Goal: Task Accomplishment & Management: Manage account settings

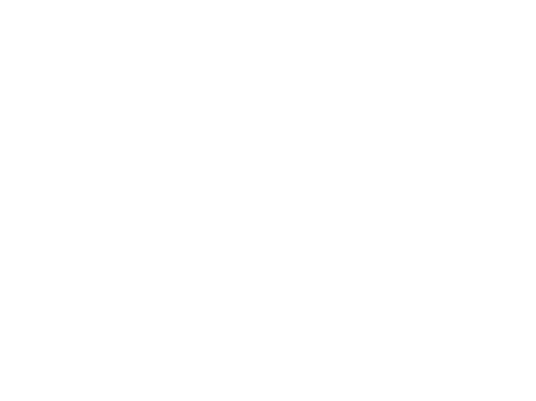
type input "**********"
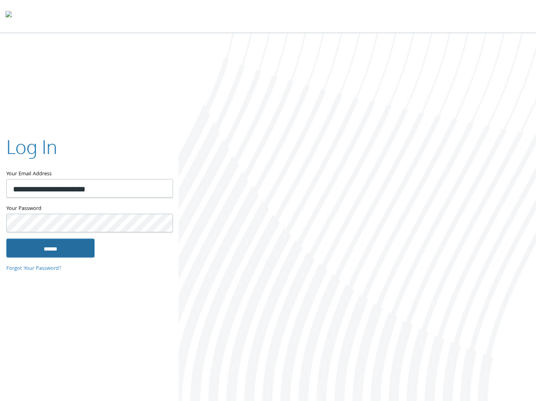
click at [56, 251] on input "******" at bounding box center [50, 248] width 88 height 19
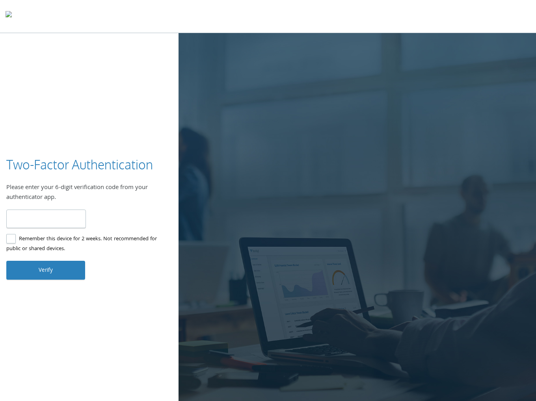
type input "******"
